Goal: Task Accomplishment & Management: Manage account settings

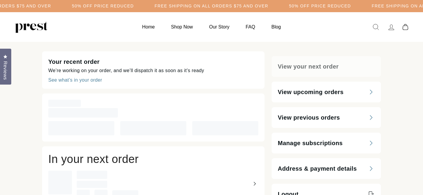
click at [142, 117] on div "‌" at bounding box center [153, 112] width 210 height 9
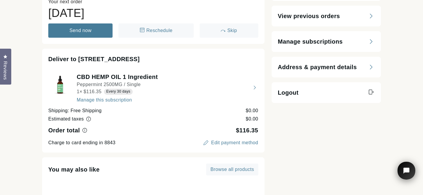
scroll to position [73, 0]
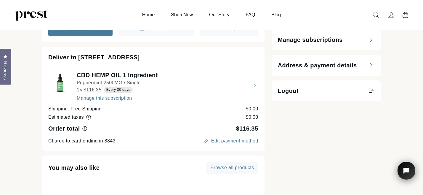
click at [128, 98] on button "view details about CBD HEMP OIL 1 Ingredient Peppermint 2500MG / Single 1 × $11…" at bounding box center [153, 86] width 210 height 30
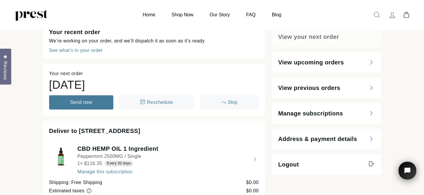
select select "**********"
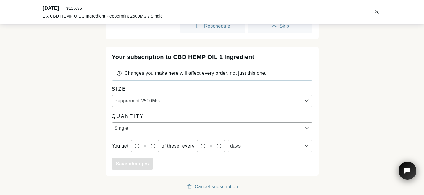
scroll to position [93, 0]
click at [222, 148] on icon at bounding box center [219, 145] width 5 height 5
click at [222, 148] on icon at bounding box center [219, 146] width 4 height 4
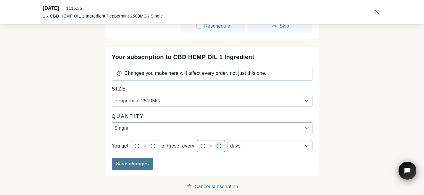
click at [222, 148] on icon at bounding box center [219, 146] width 4 height 4
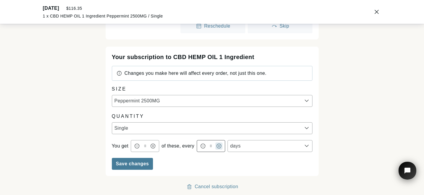
click at [222, 148] on icon at bounding box center [219, 146] width 4 height 4
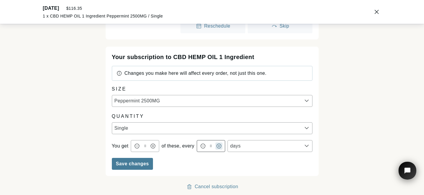
click at [222, 148] on icon at bounding box center [219, 146] width 4 height 4
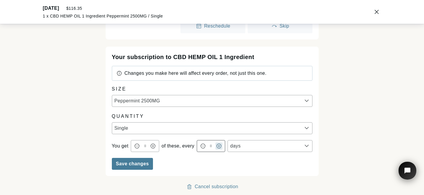
click at [222, 148] on icon at bounding box center [219, 146] width 4 height 4
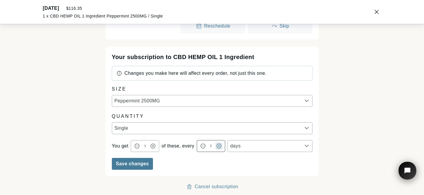
click at [222, 148] on icon at bounding box center [219, 145] width 5 height 5
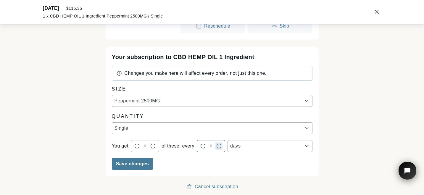
click at [222, 148] on icon at bounding box center [219, 145] width 5 height 5
type input "**"
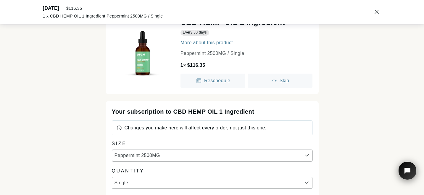
scroll to position [27, 0]
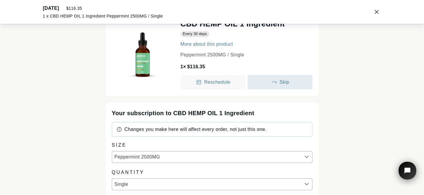
click at [282, 84] on span "Skip" at bounding box center [285, 81] width 10 height 5
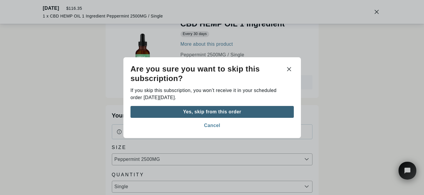
click at [236, 114] on div "Yes, skip from this order" at bounding box center [212, 111] width 58 height 5
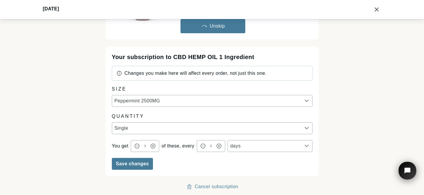
scroll to position [102, 0]
click at [139, 158] on button "Save changes" at bounding box center [132, 164] width 41 height 12
